Goal: Task Accomplishment & Management: Manage account settings

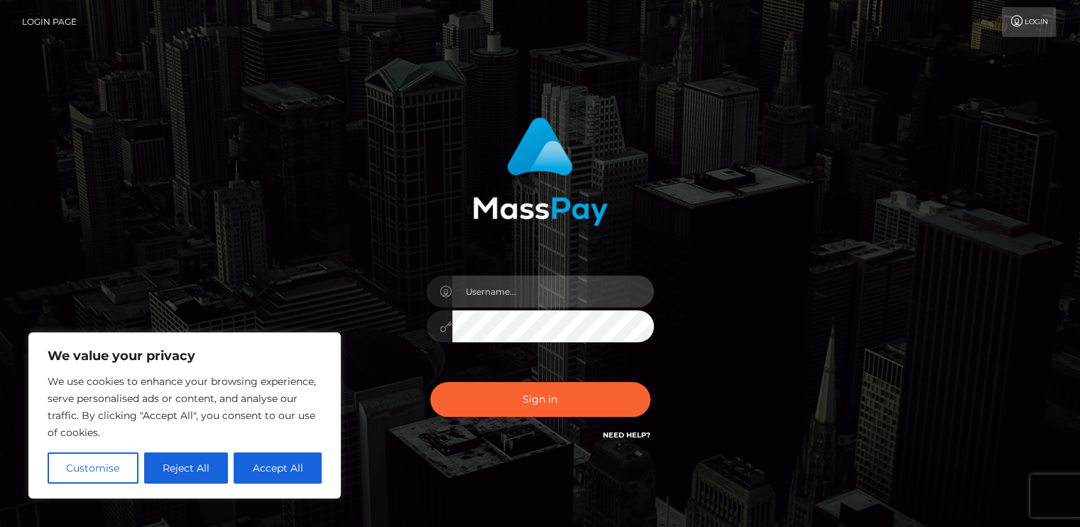
click at [500, 291] on input "text" at bounding box center [553, 291] width 202 height 32
type input "[PERSON_NAME][EMAIL_ADDRESS][PERSON_NAME][DOMAIN_NAME]"
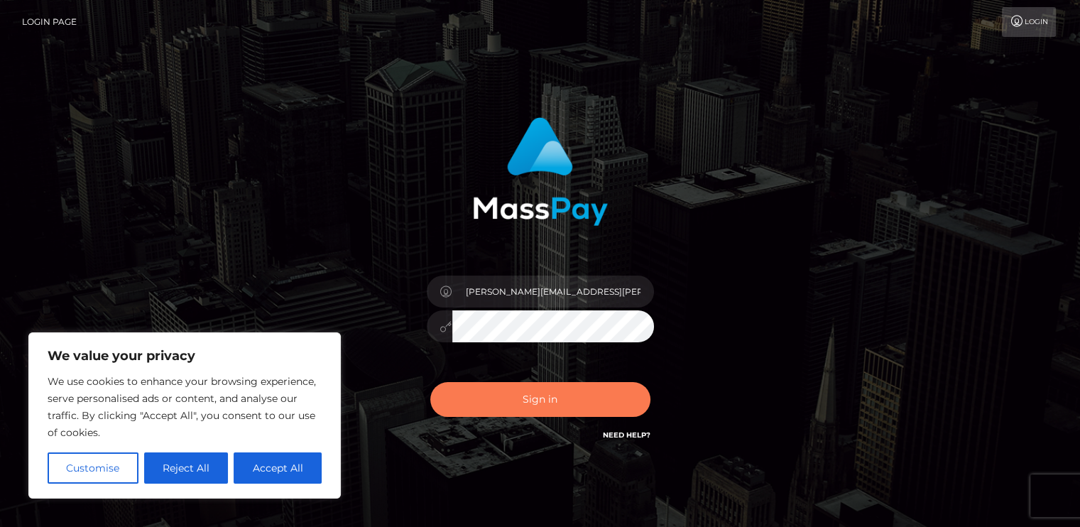
click at [540, 403] on button "Sign in" at bounding box center [540, 399] width 220 height 35
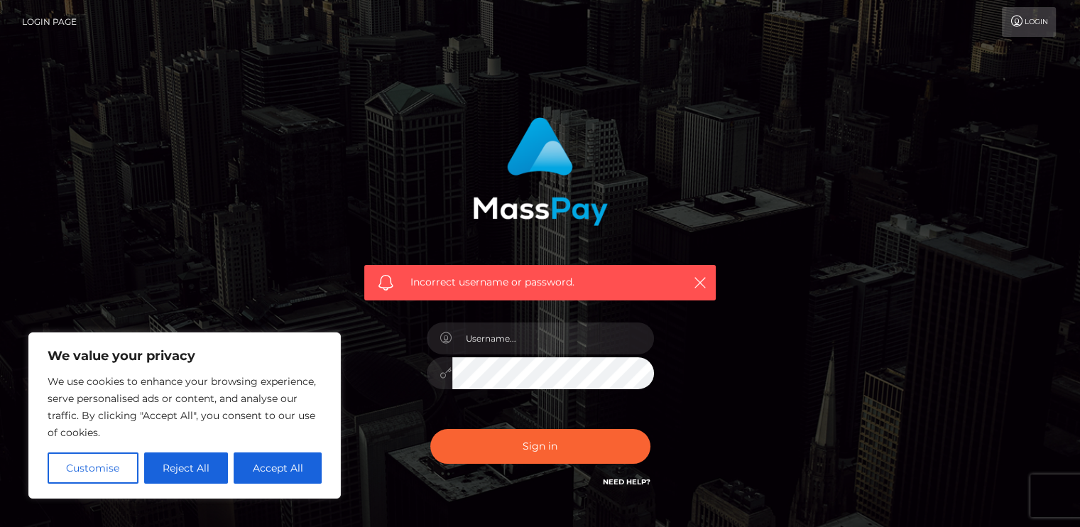
click at [532, 299] on div "Incorrect username or password." at bounding box center [539, 282] width 351 height 35
click at [520, 326] on input "text" at bounding box center [553, 338] width 202 height 32
type input "[PERSON_NAME][EMAIL_ADDRESS][PERSON_NAME][DOMAIN_NAME]"
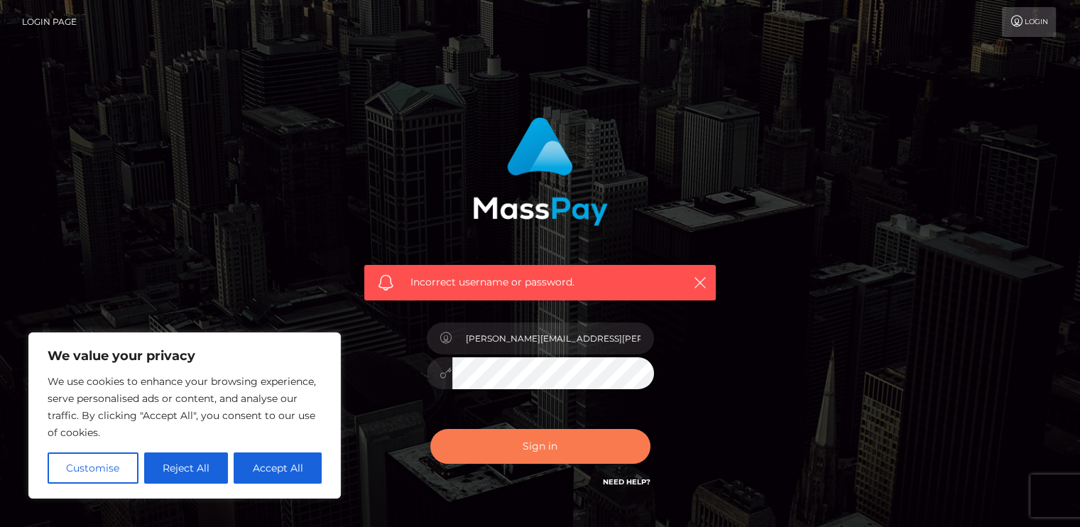
click at [543, 439] on button "Sign in" at bounding box center [540, 446] width 220 height 35
